Goal: Information Seeking & Learning: Learn about a topic

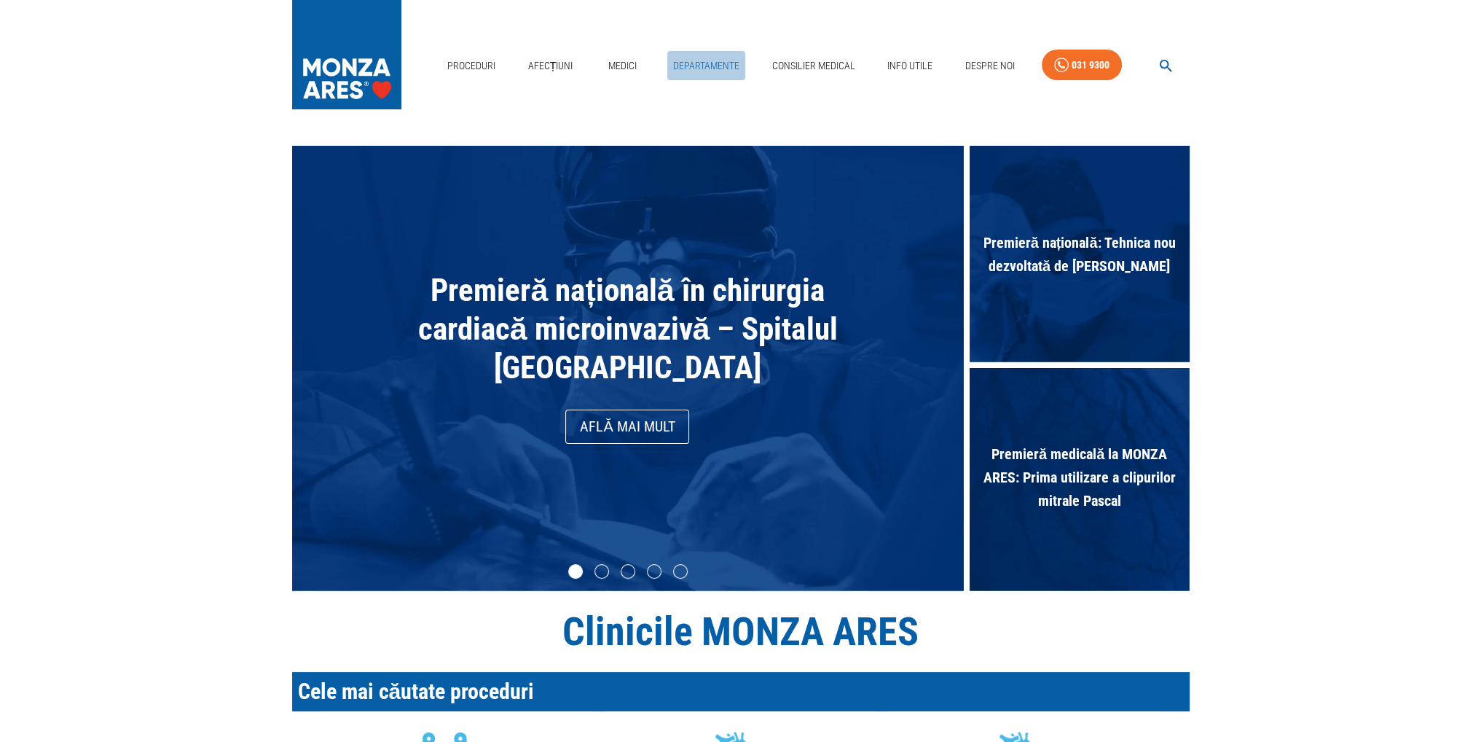
click at [691, 61] on link "Departamente" at bounding box center [706, 66] width 78 height 30
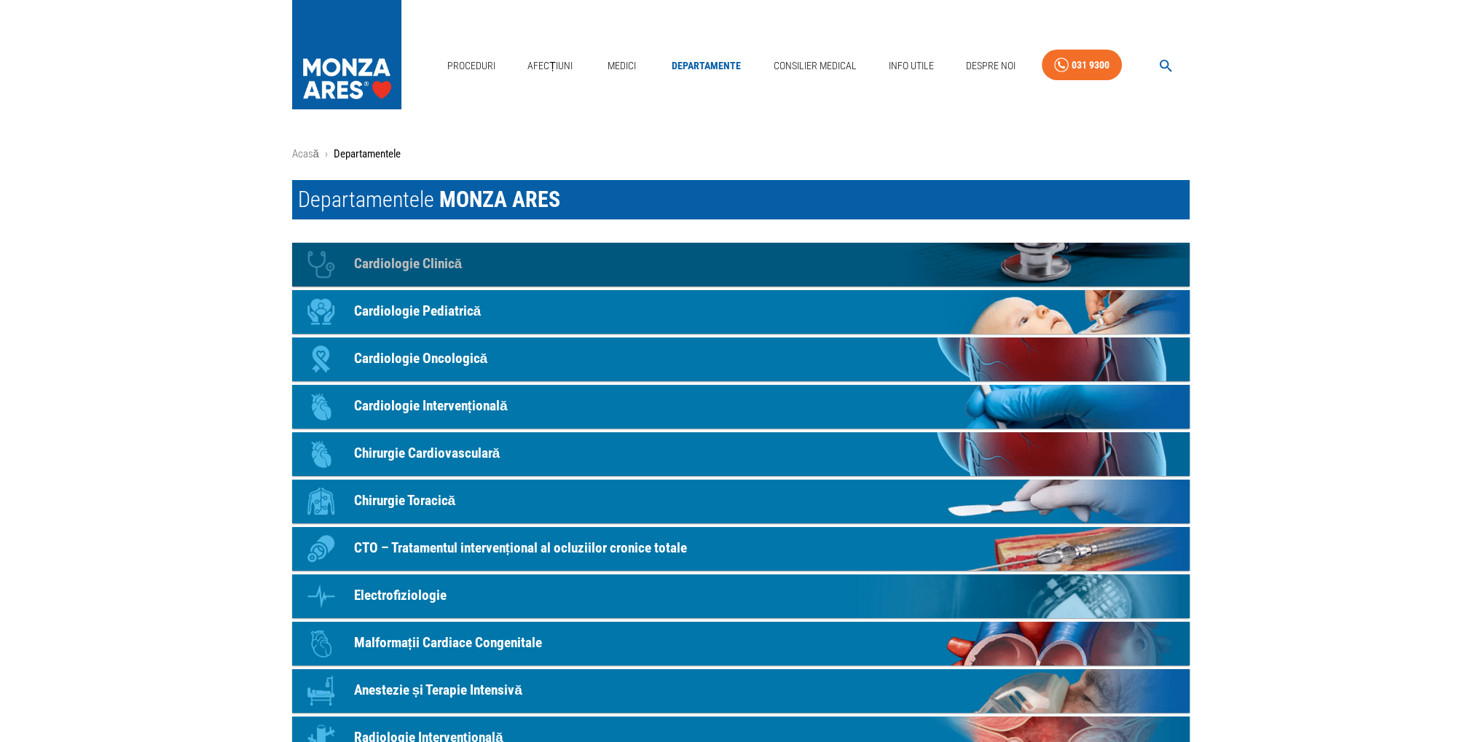
click at [450, 258] on p "Cardiologie Clinică" at bounding box center [408, 264] width 109 height 21
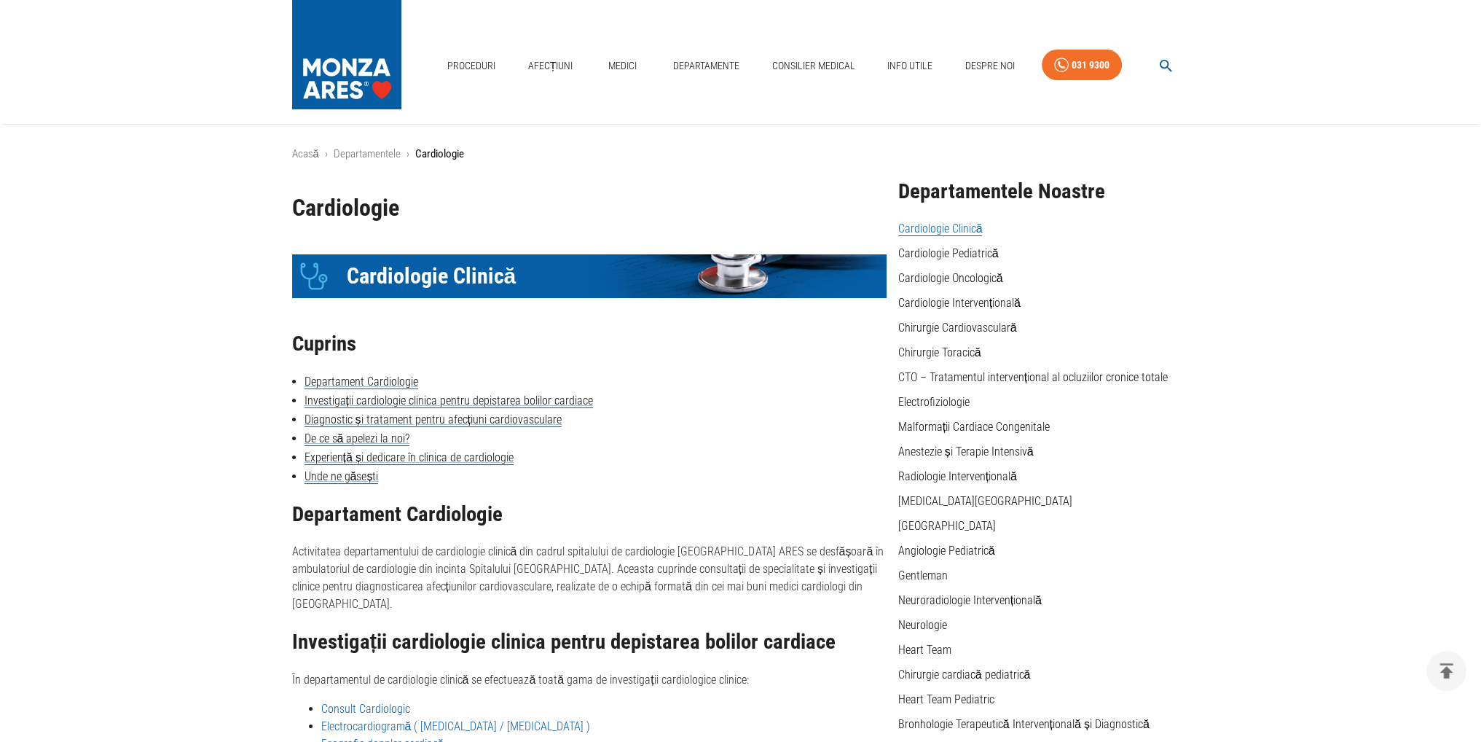
scroll to position [195, 0]
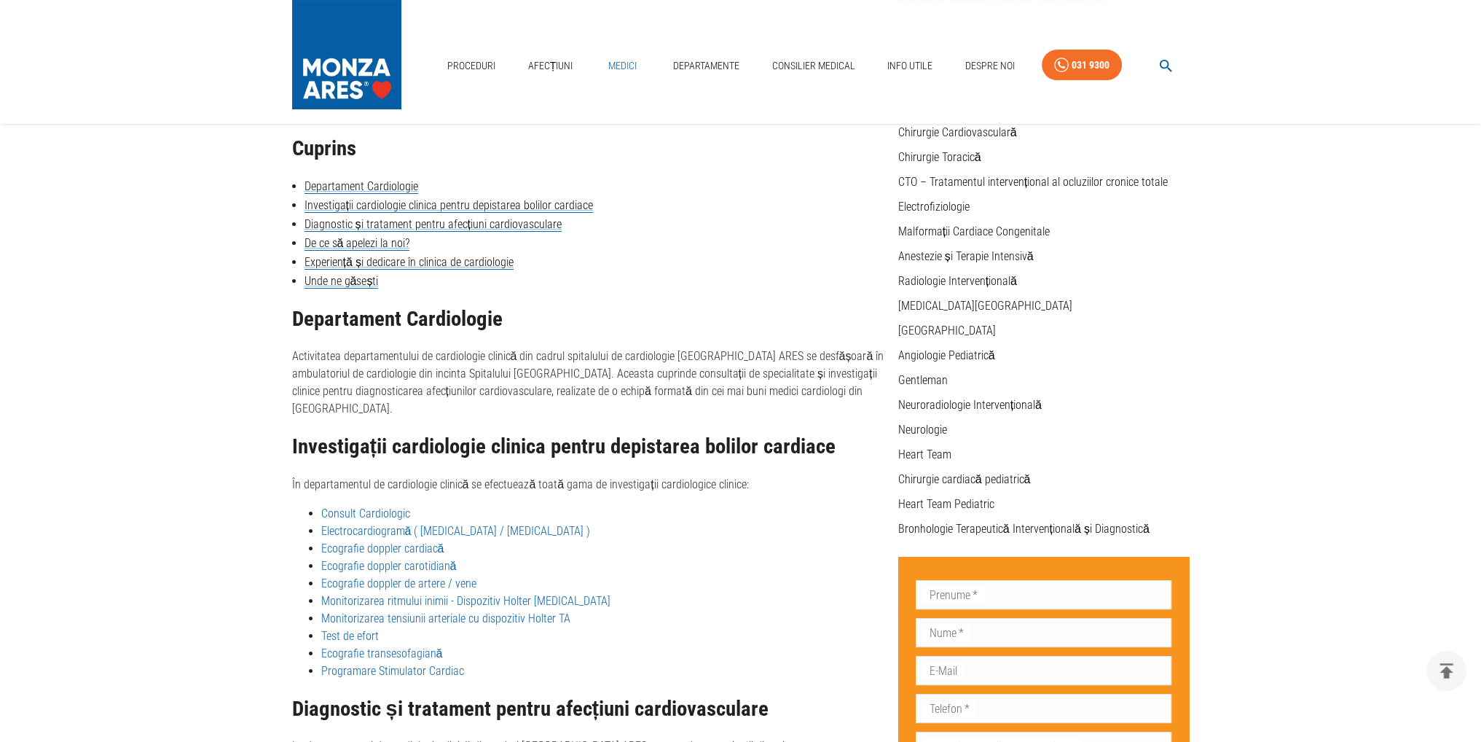
click at [629, 58] on link "Medici" at bounding box center [623, 66] width 47 height 30
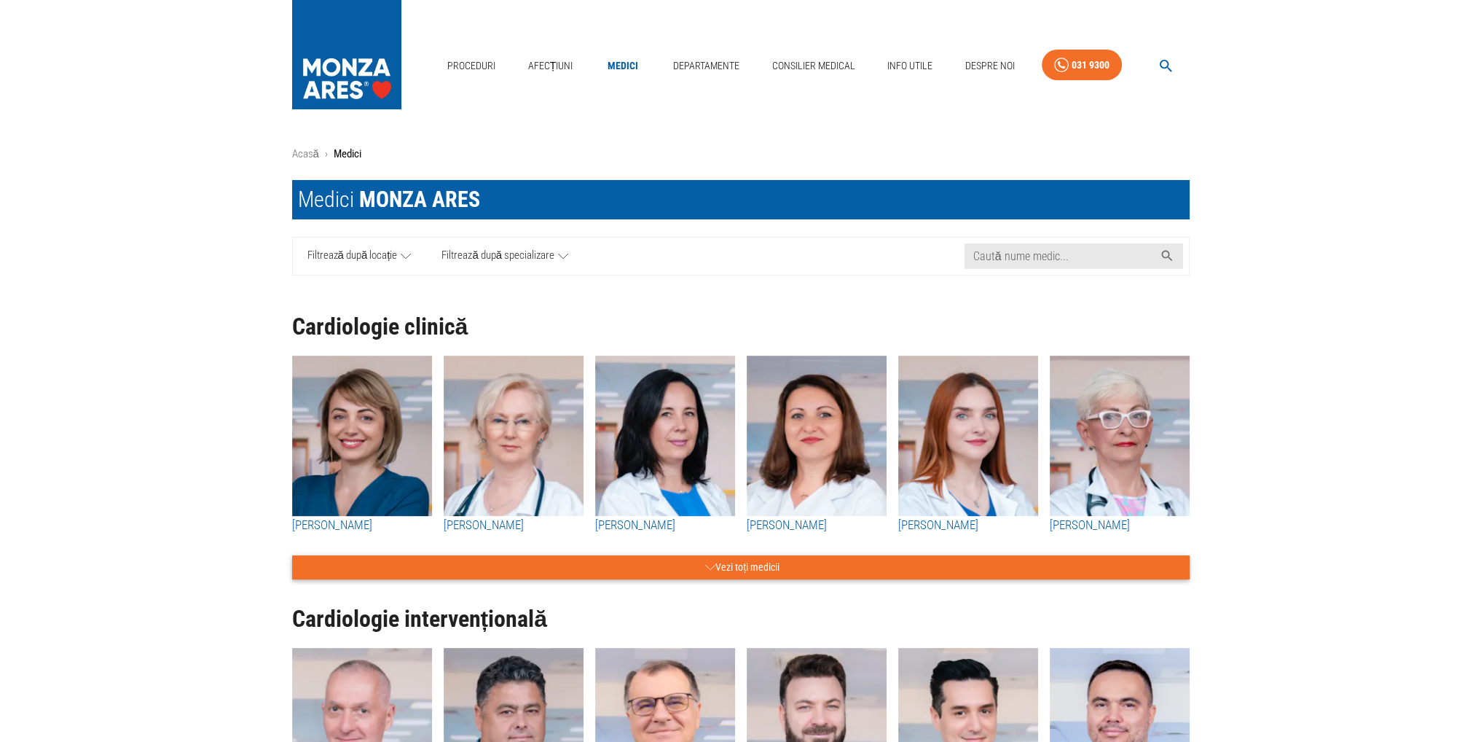
click at [478, 563] on button "Vezi toți medicii" at bounding box center [741, 567] width 898 height 24
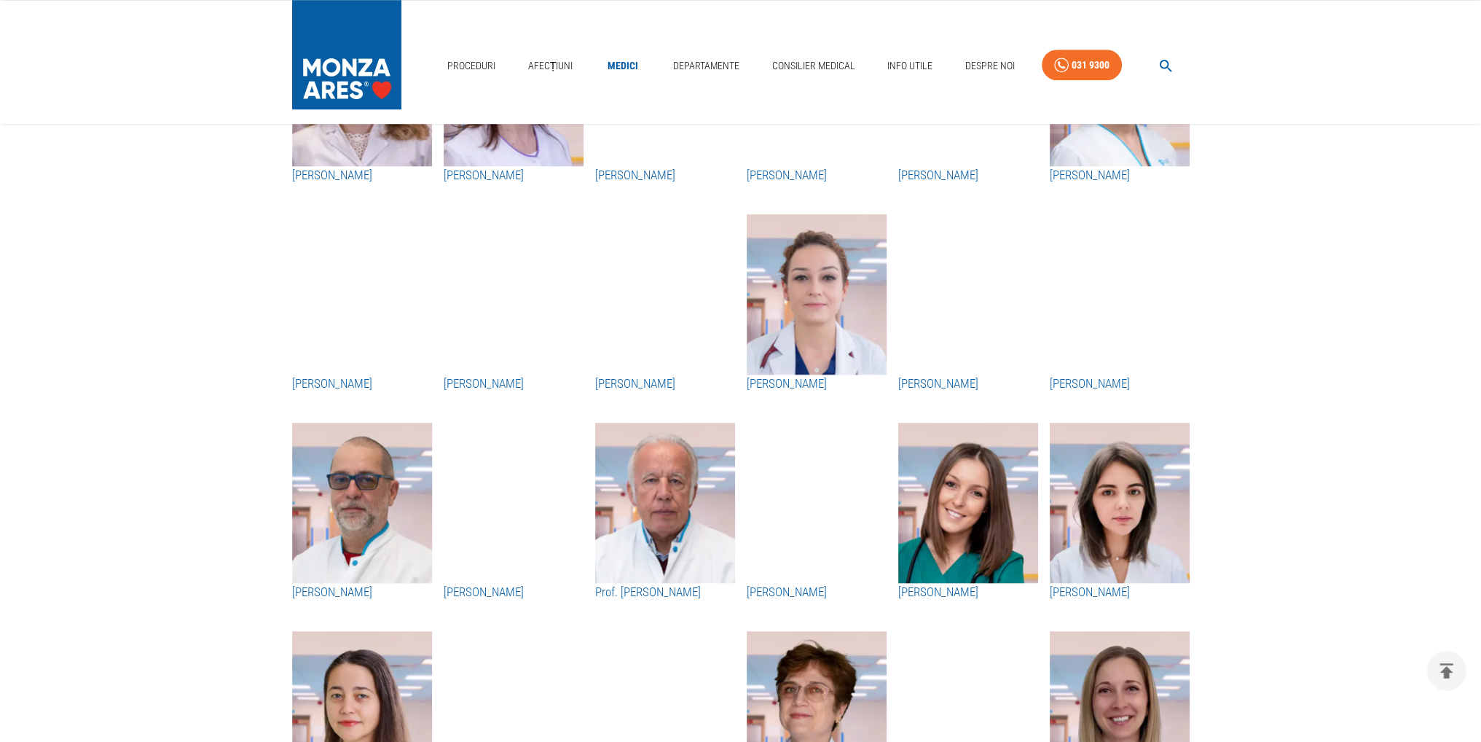
scroll to position [1603, 0]
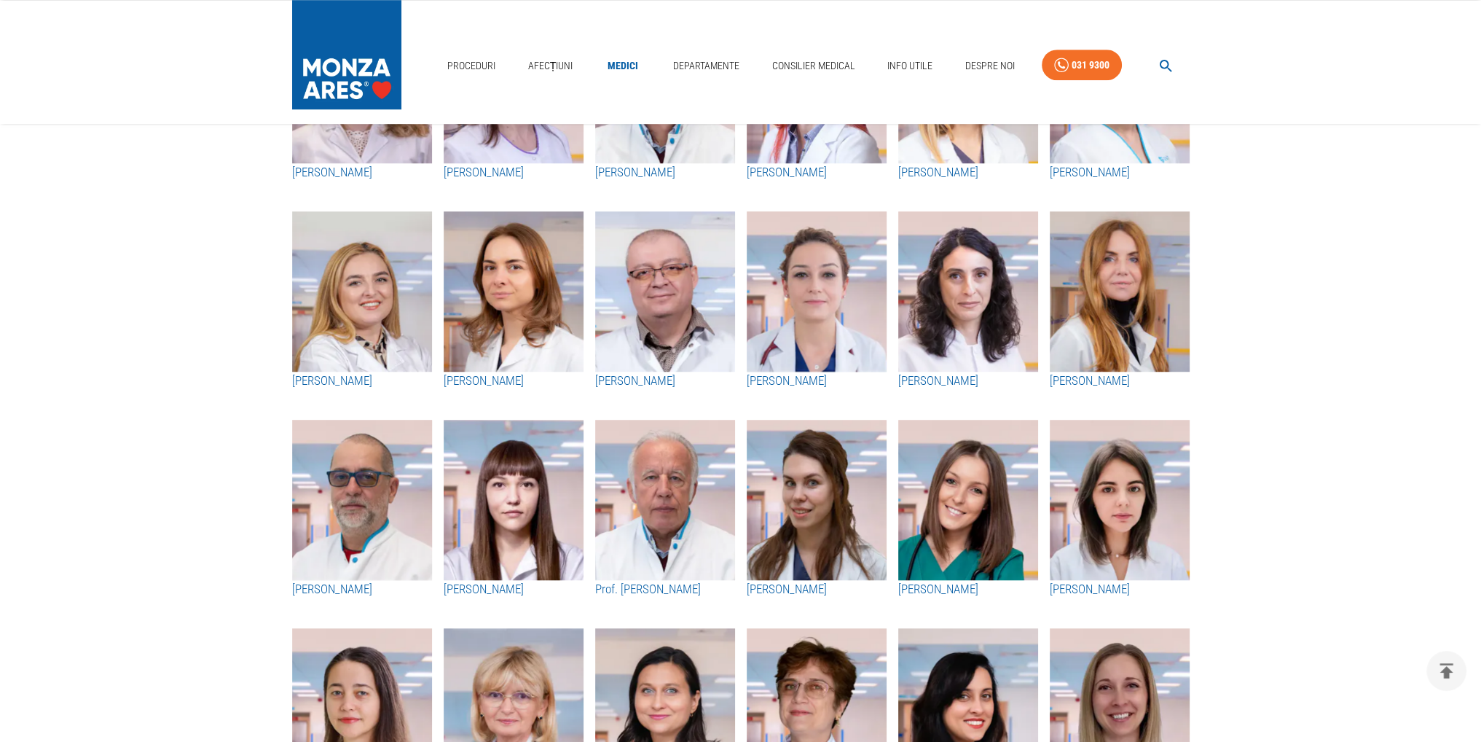
click at [542, 322] on img "button" at bounding box center [514, 291] width 140 height 160
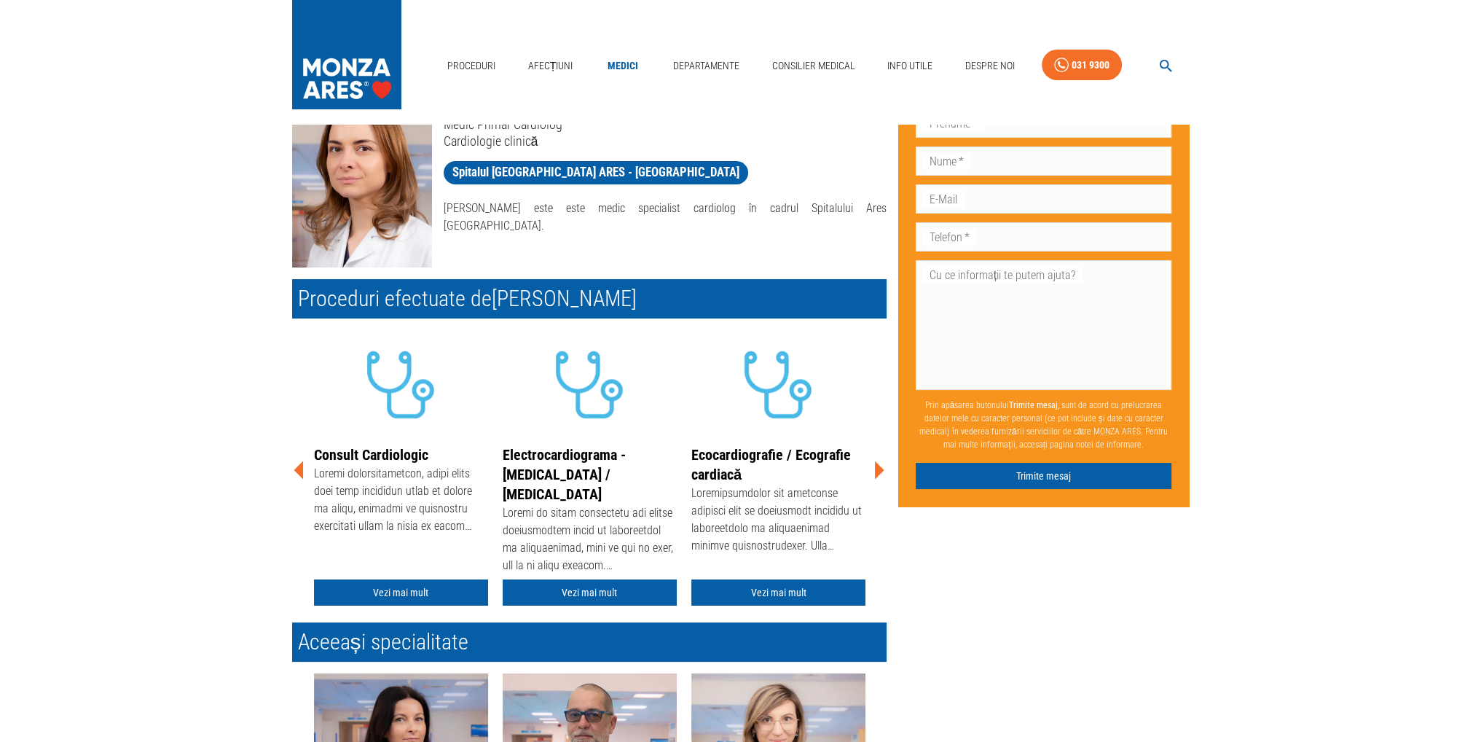
scroll to position [219, 0]
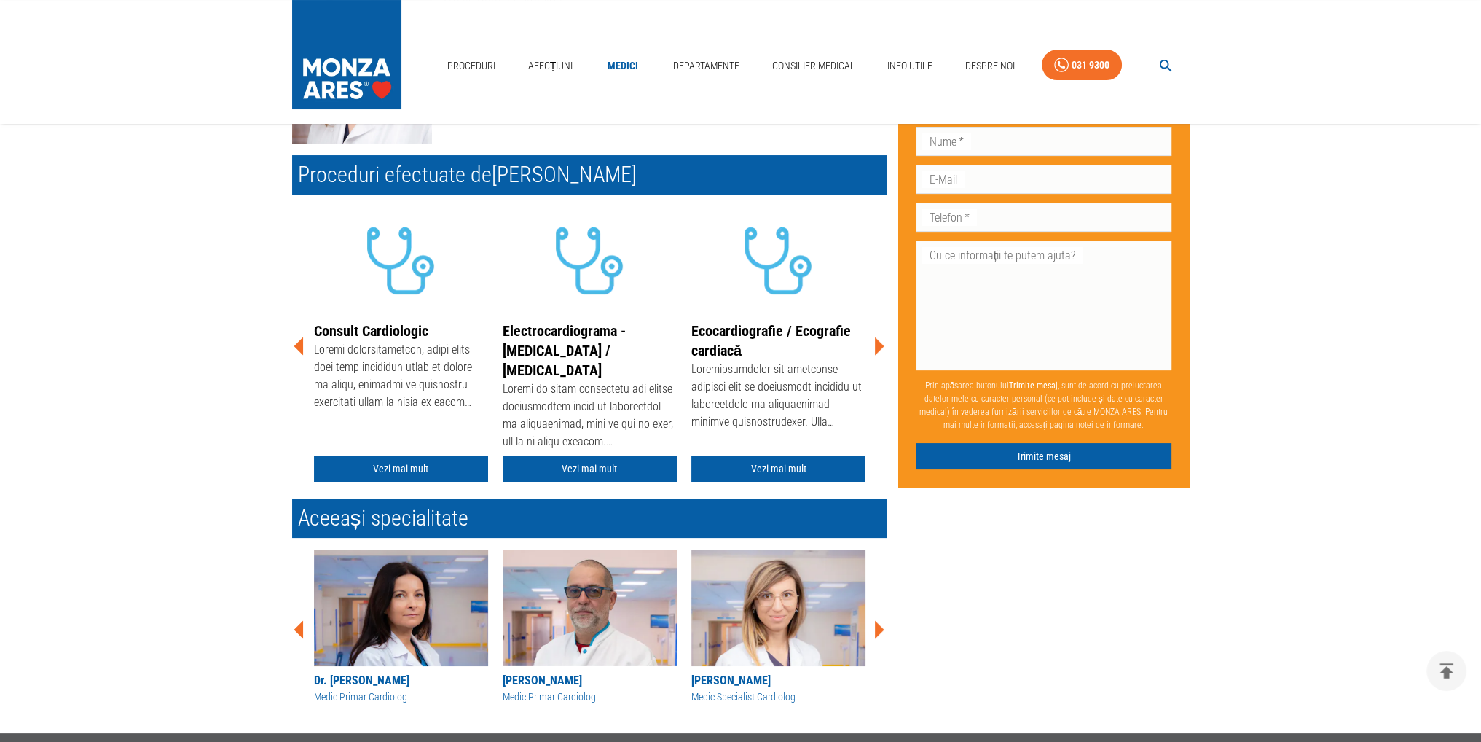
click at [1015, 570] on div "Don’t fill this out if you're human: Prenume   * Prenume   * Nume   * Nume   * …" at bounding box center [1038, 330] width 303 height 761
click at [873, 340] on icon at bounding box center [879, 346] width 44 height 44
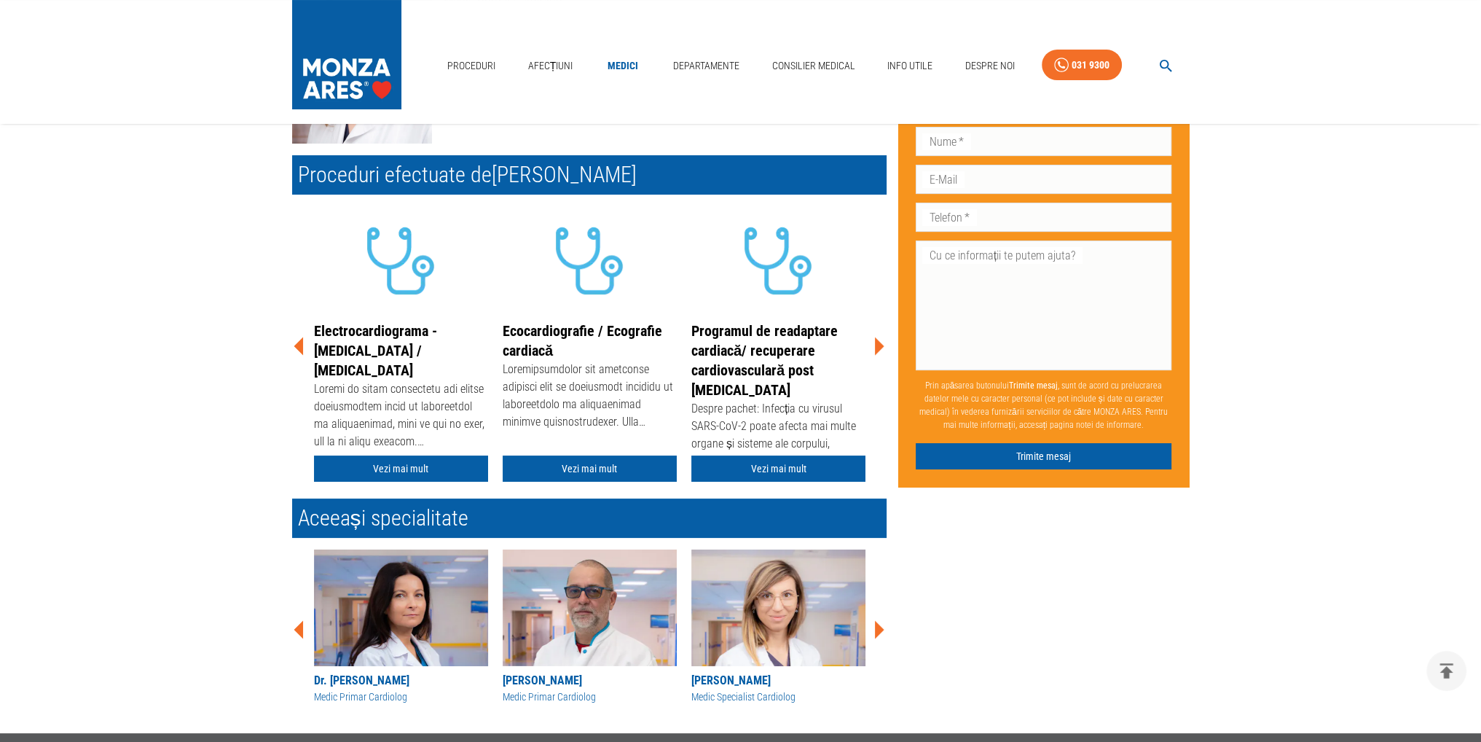
click at [873, 340] on icon at bounding box center [879, 346] width 44 height 44
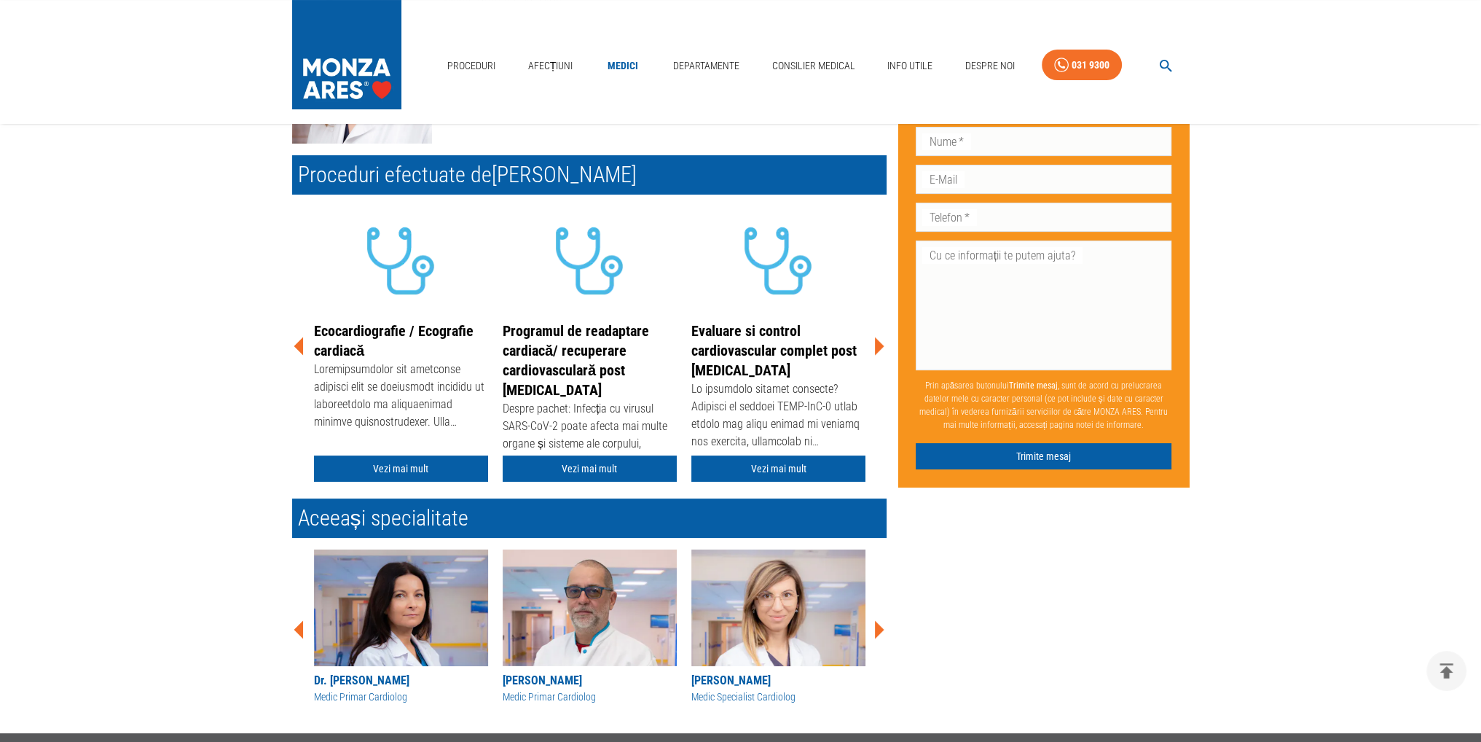
click at [873, 340] on icon at bounding box center [879, 346] width 44 height 44
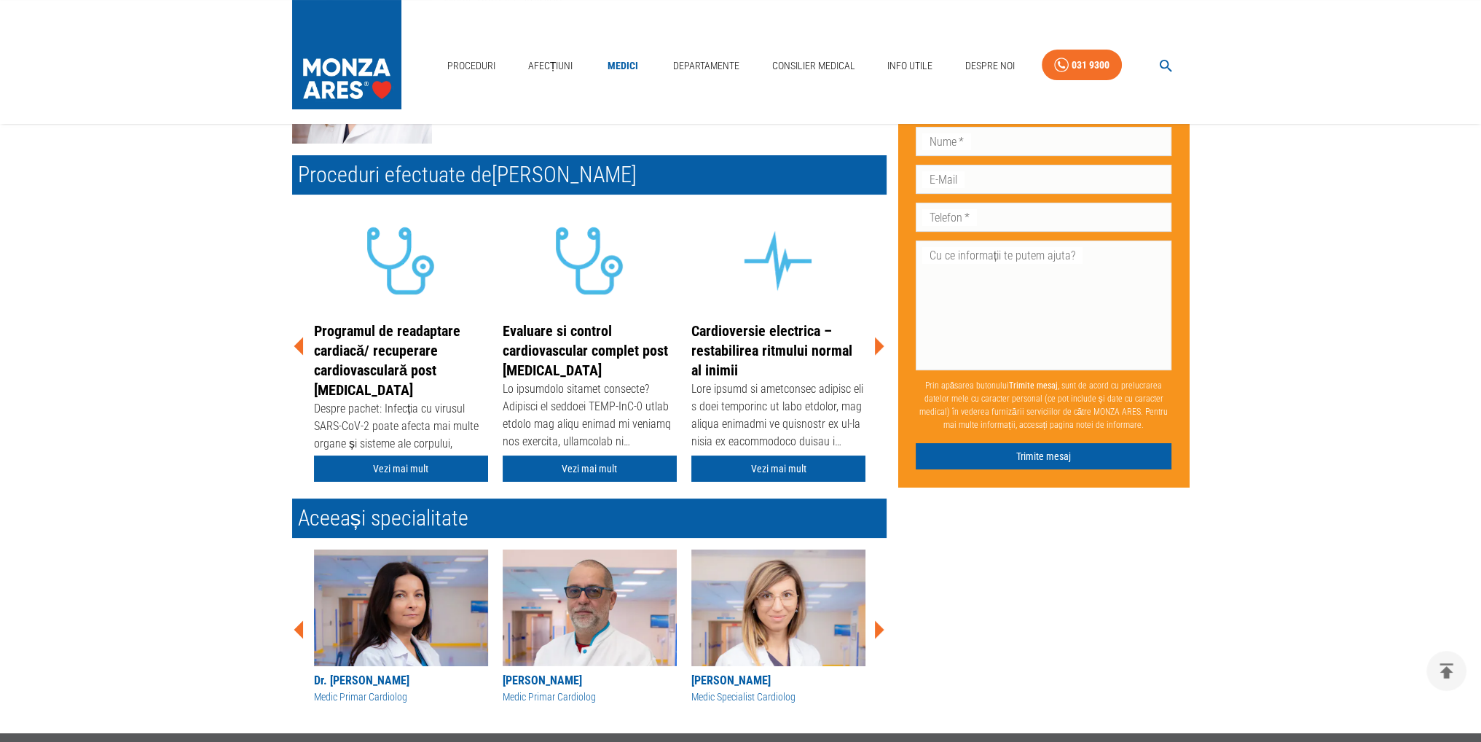
click at [873, 340] on icon at bounding box center [879, 346] width 44 height 44
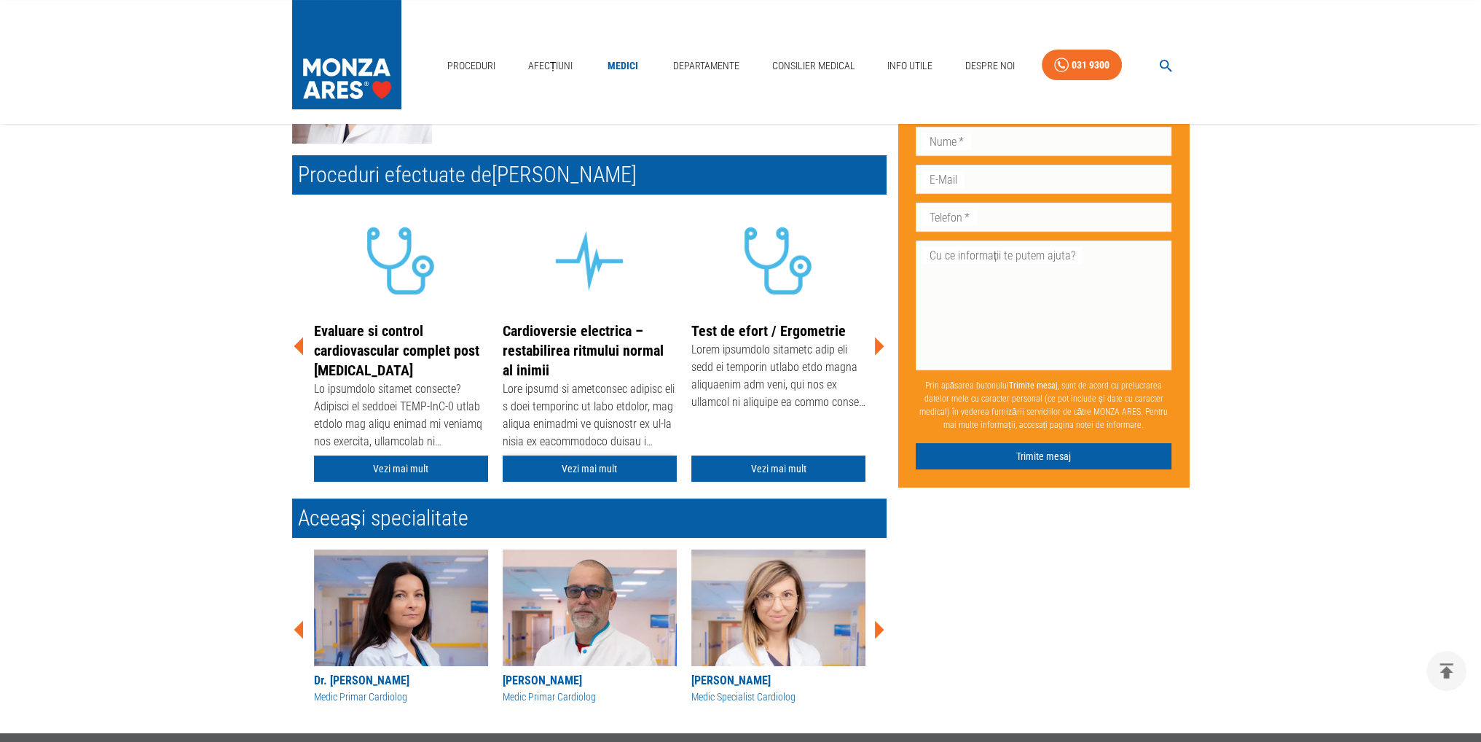
click at [586, 468] on link "Vezi mai mult" at bounding box center [590, 468] width 174 height 27
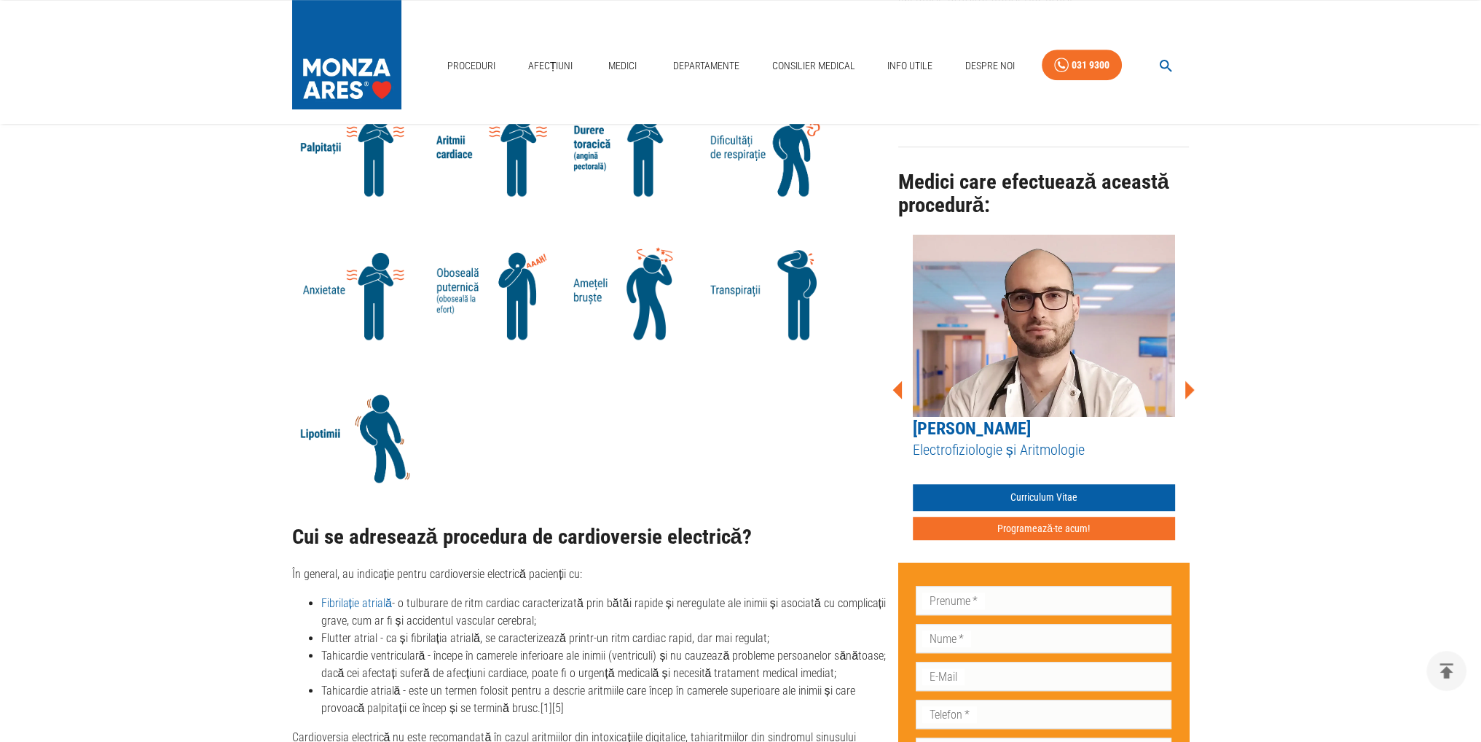
scroll to position [1166, 0]
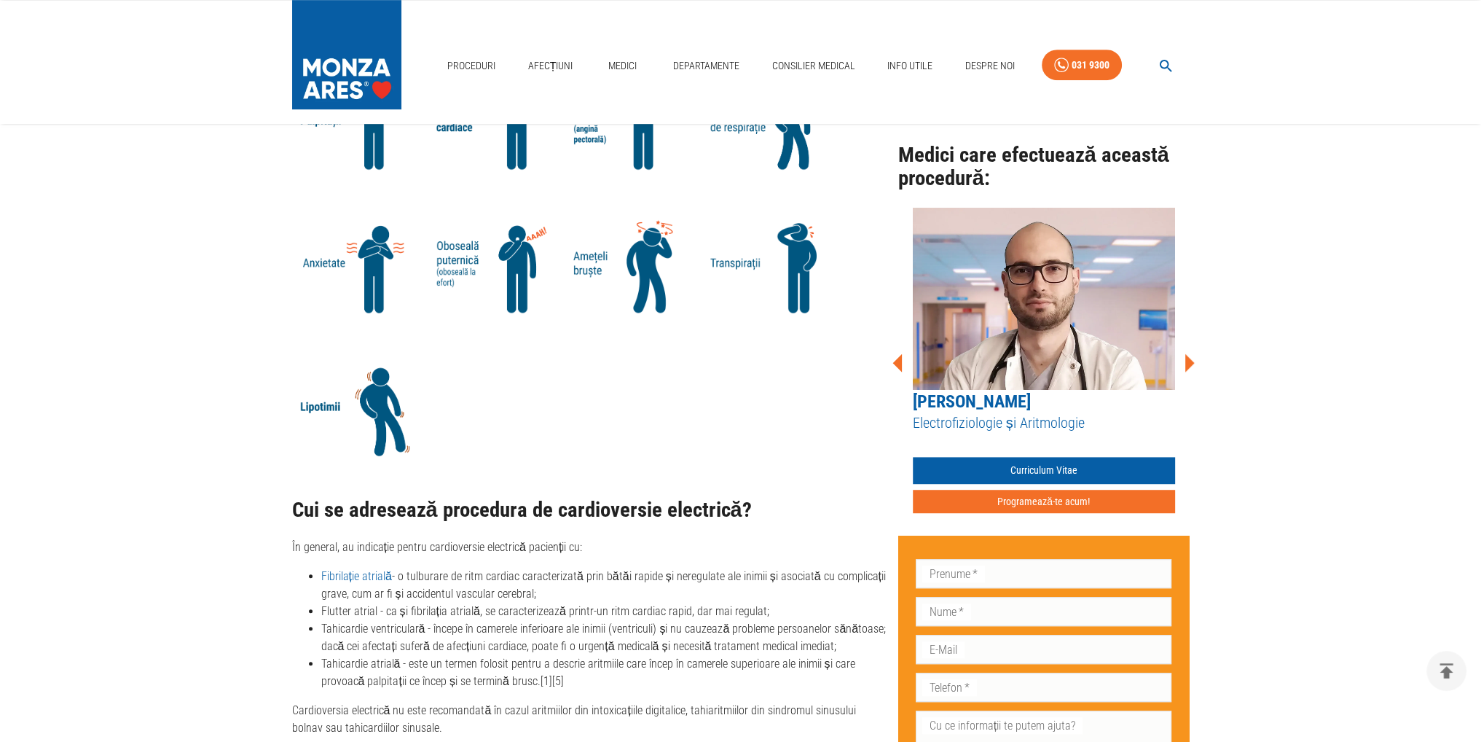
click at [1189, 360] on icon at bounding box center [1189, 362] width 9 height 18
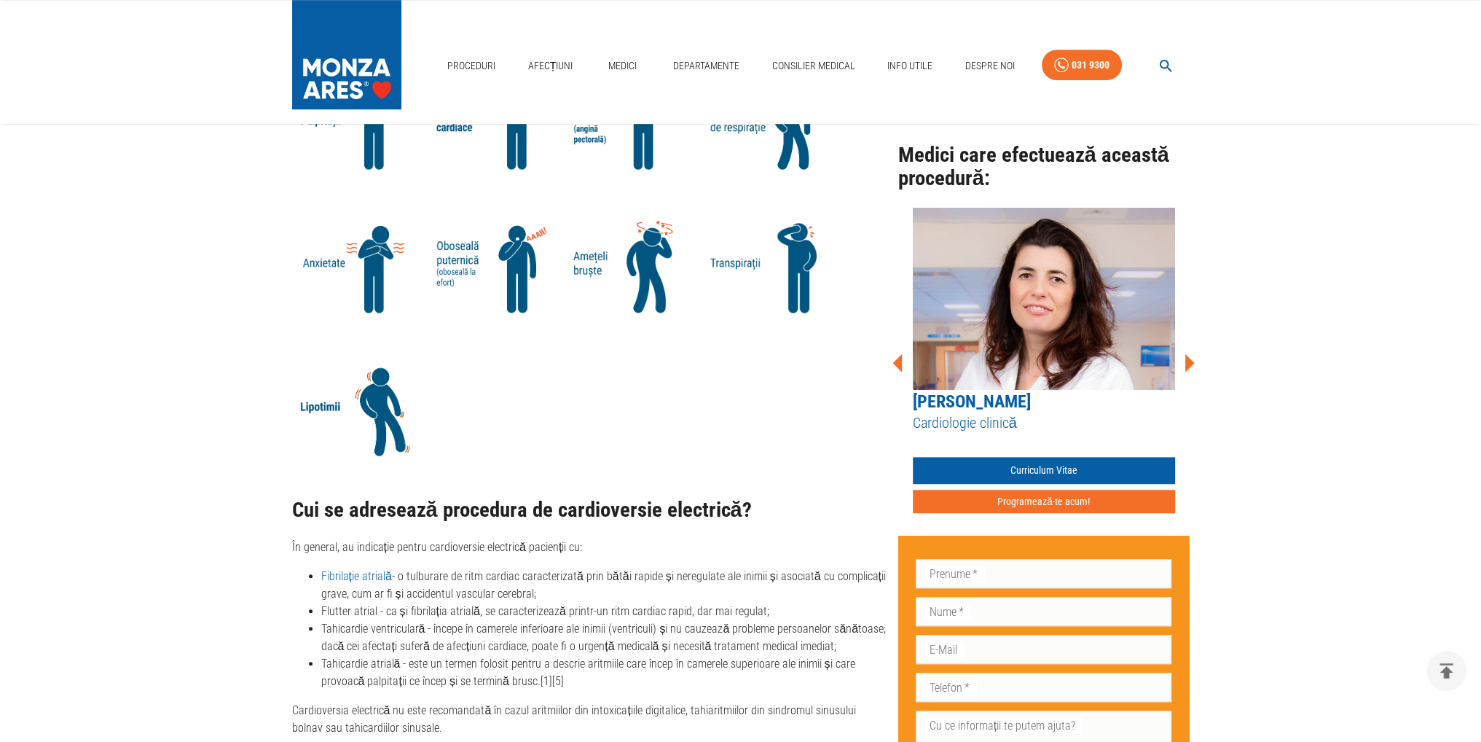
click at [1189, 360] on icon at bounding box center [1189, 362] width 9 height 18
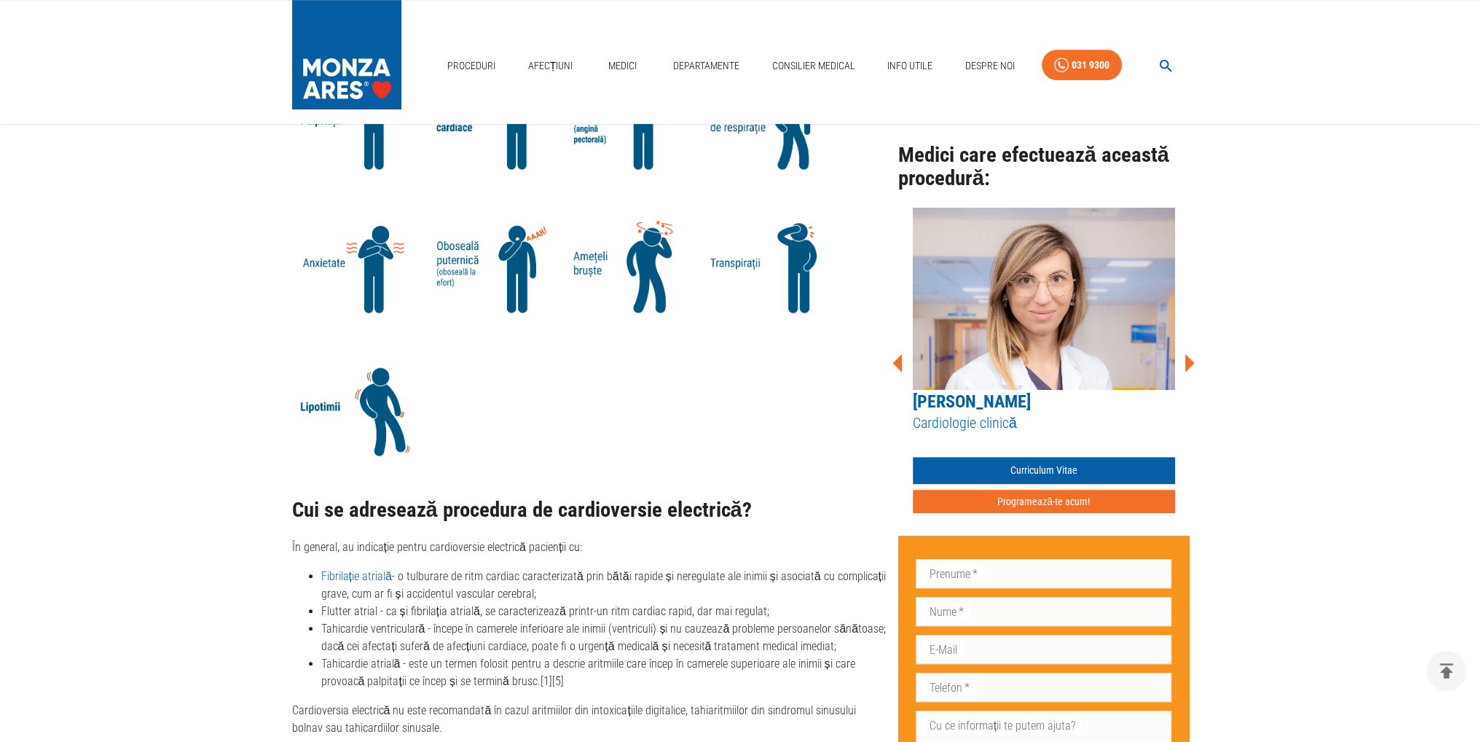
click at [1189, 360] on icon at bounding box center [1189, 362] width 9 height 18
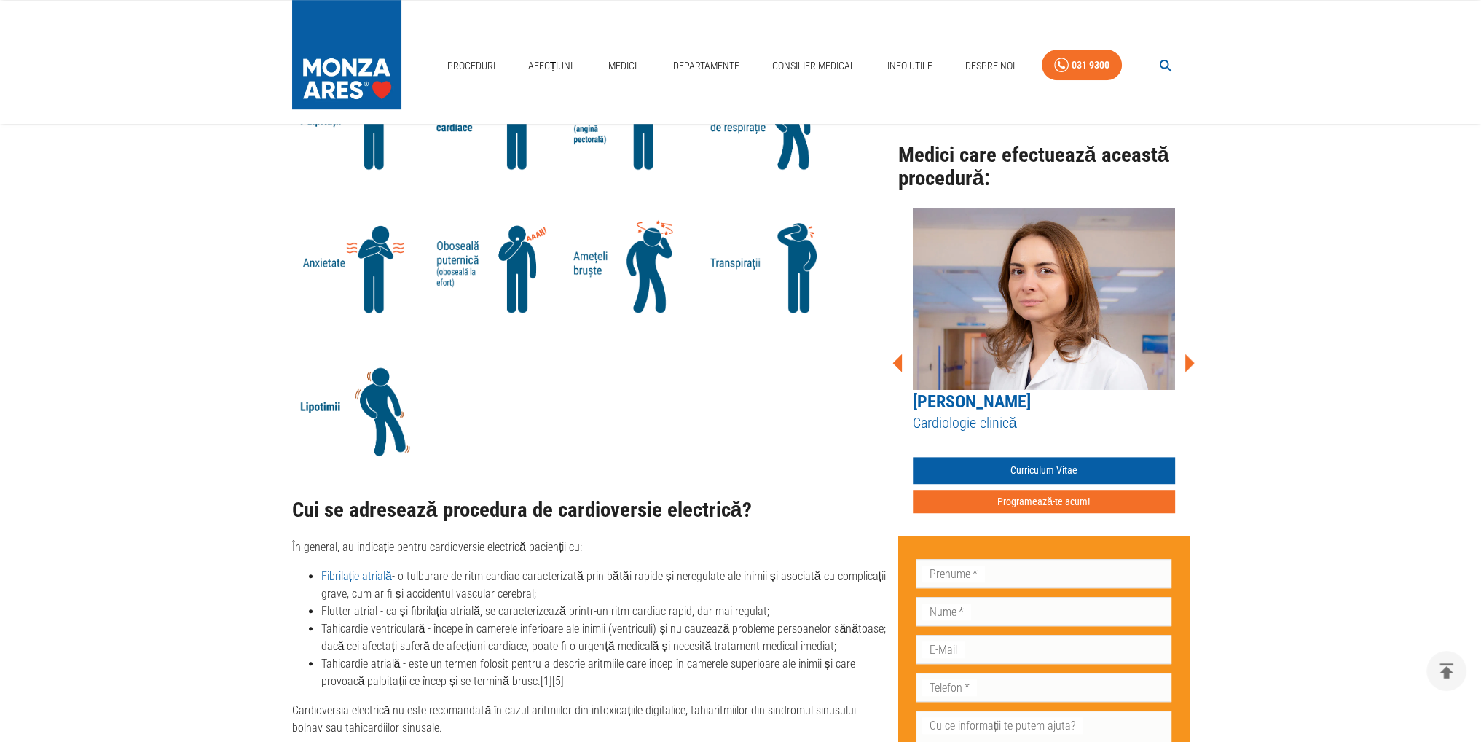
click at [1189, 360] on icon at bounding box center [1189, 362] width 9 height 18
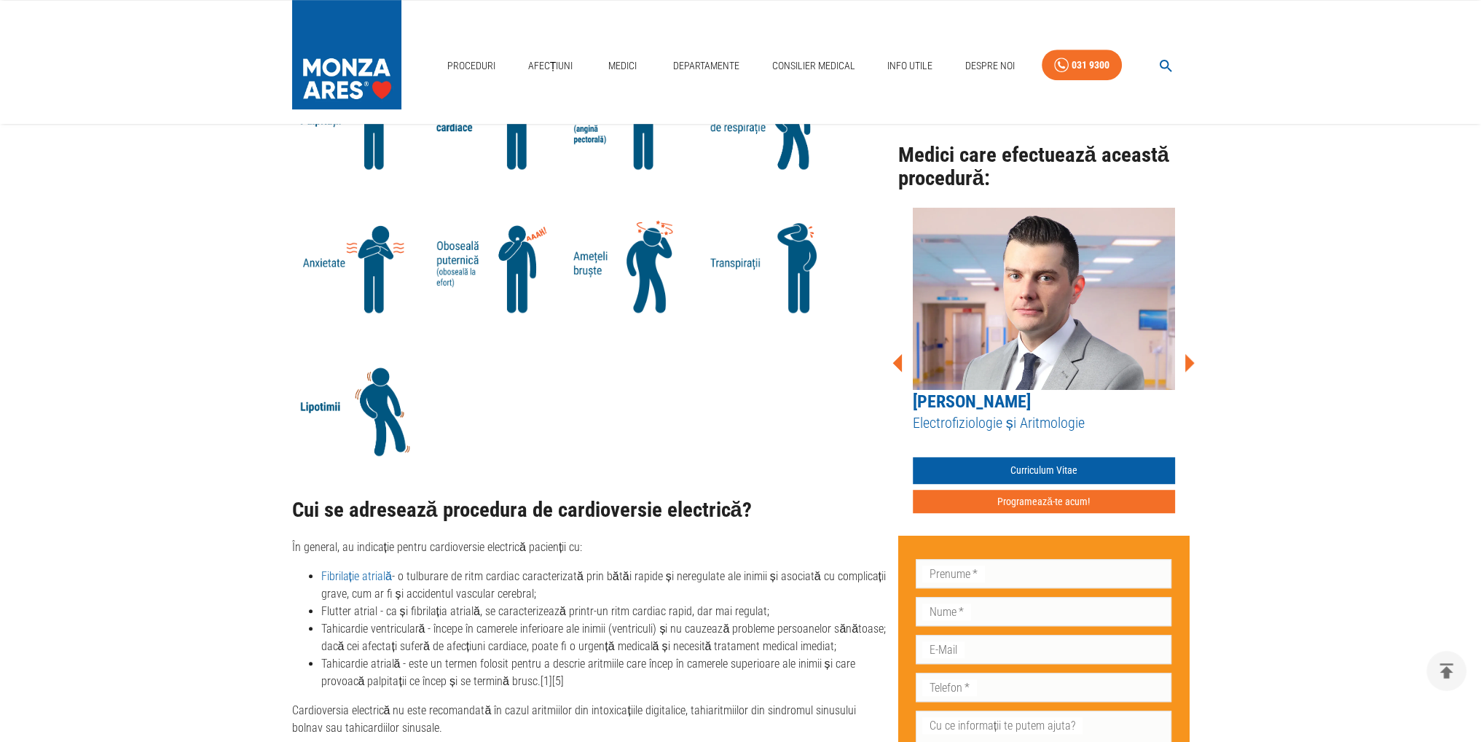
click at [1189, 361] on icon at bounding box center [1189, 362] width 9 height 18
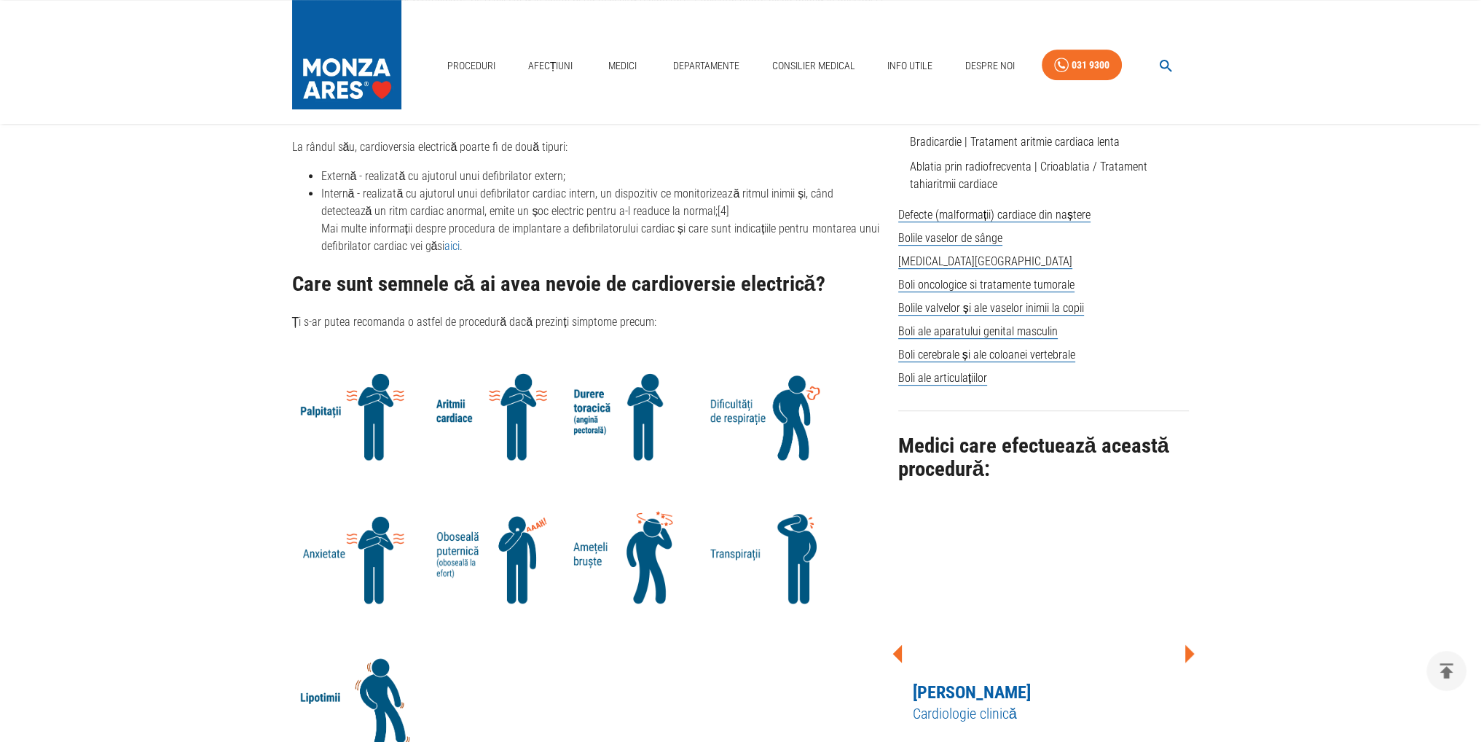
scroll to position [874, 0]
